Goal: Information Seeking & Learning: Understand process/instructions

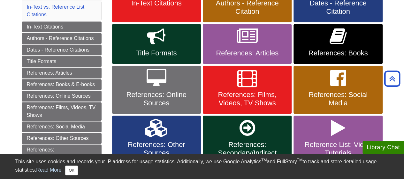
scroll to position [160, 0]
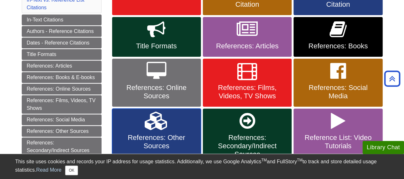
click at [152, 130] on link "References: Other Sources" at bounding box center [156, 136] width 89 height 56
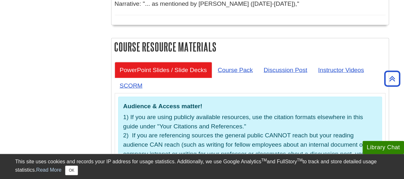
scroll to position [1878, 0]
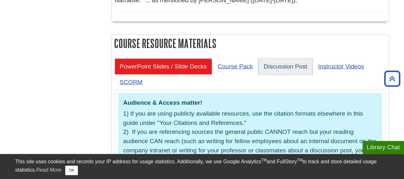
click at [274, 58] on link "Discussion Post" at bounding box center [285, 66] width 54 height 16
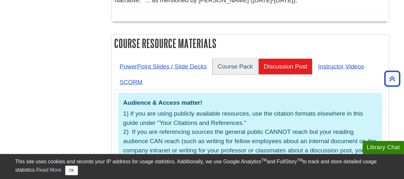
click at [236, 58] on link "Course Pack" at bounding box center [235, 66] width 45 height 16
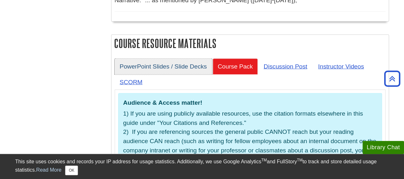
click at [192, 58] on link "PowerPoint Slides / Slide Decks" at bounding box center [163, 66] width 97 height 16
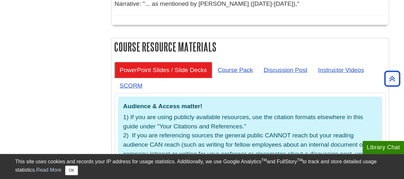
scroll to position [1867, 0]
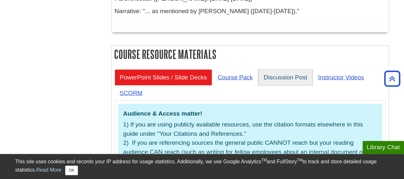
click at [299, 69] on link "Discussion Post" at bounding box center [285, 77] width 54 height 16
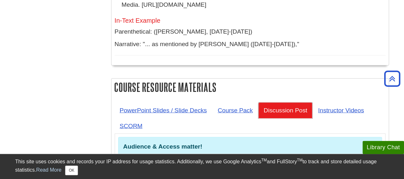
scroll to position [1840, 0]
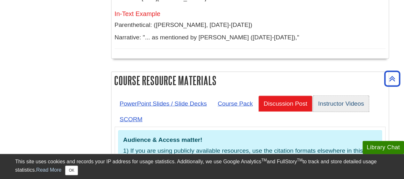
click at [337, 96] on link "Instructor Videos" at bounding box center [341, 104] width 56 height 16
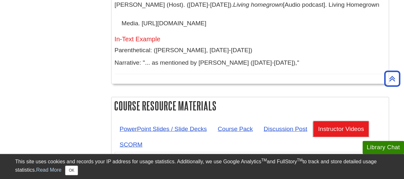
scroll to position [1829, 0]
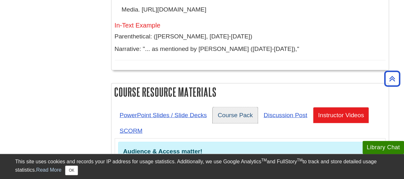
click at [219, 107] on link "Course Pack" at bounding box center [235, 115] width 45 height 16
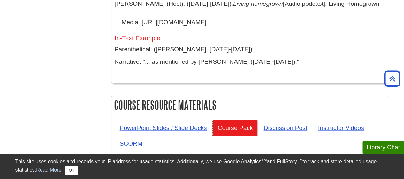
scroll to position [1813, 0]
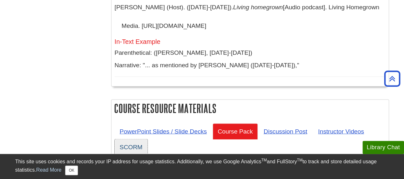
click at [126, 139] on link "SCORM" at bounding box center [131, 147] width 33 height 16
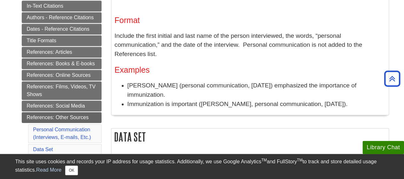
scroll to position [138, 0]
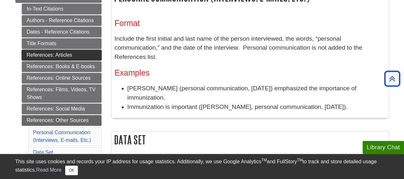
click at [93, 53] on link "References: Articles" at bounding box center [62, 55] width 80 height 11
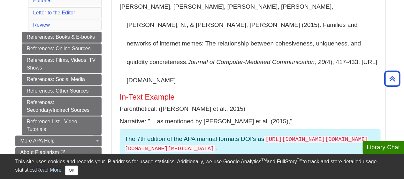
scroll to position [267, 0]
